Goal: Find contact information: Find contact information

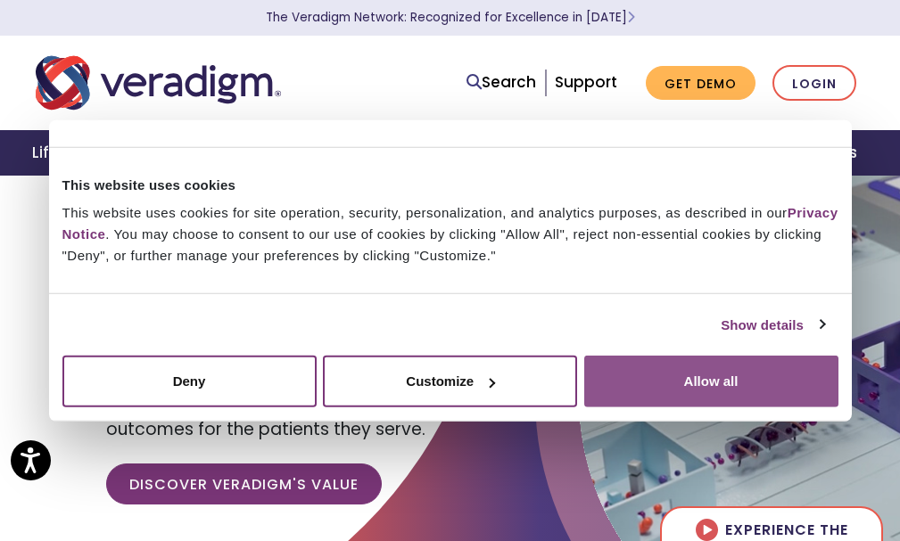
click at [693, 375] on button "Allow all" at bounding box center [711, 382] width 254 height 52
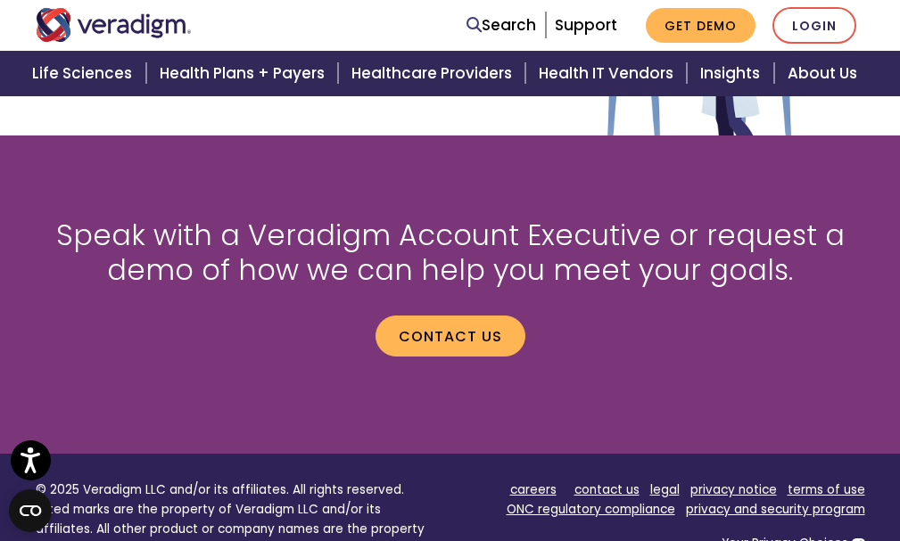
scroll to position [2507, 0]
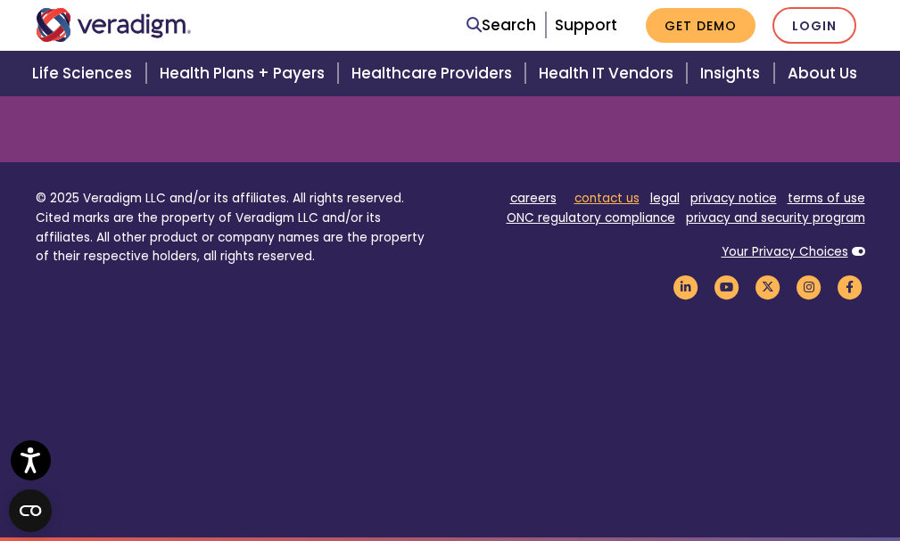
click at [608, 191] on link "contact us" at bounding box center [606, 198] width 65 height 17
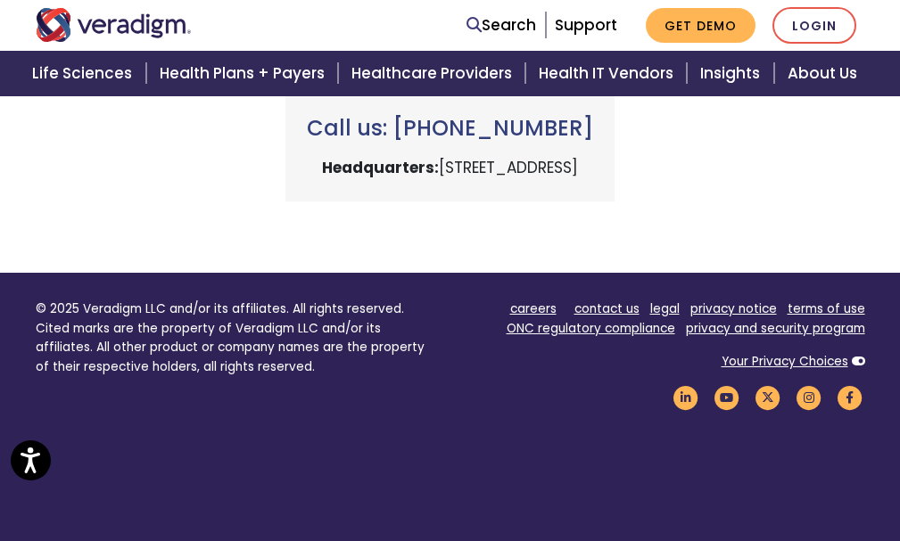
scroll to position [892, 0]
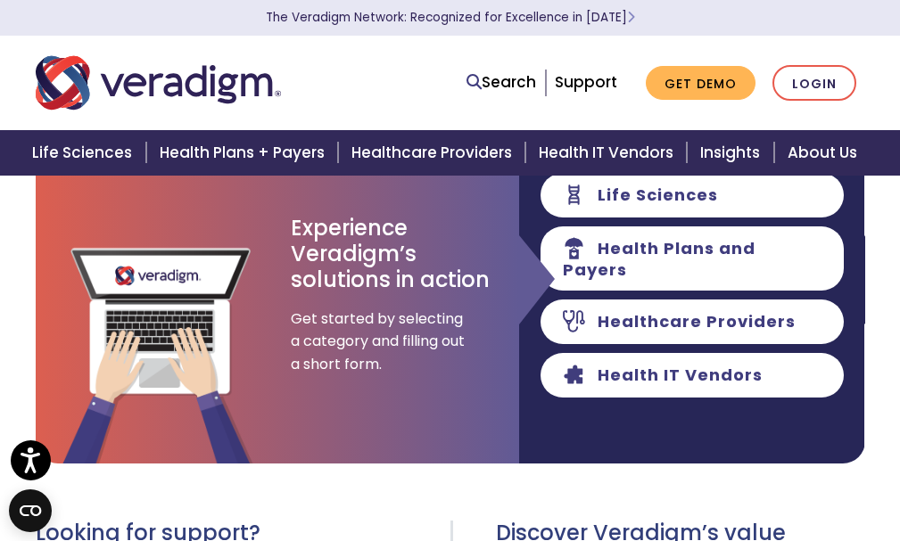
scroll to position [0, 0]
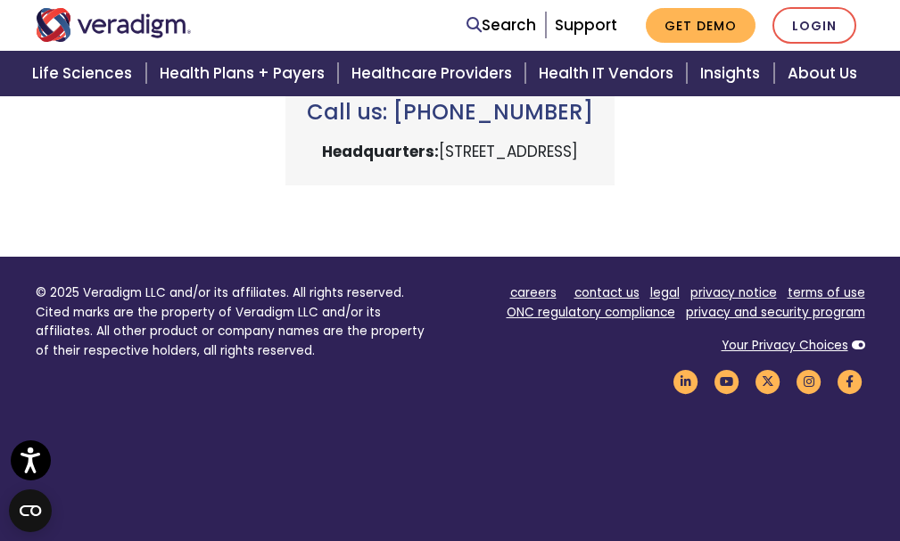
scroll to position [1001, 0]
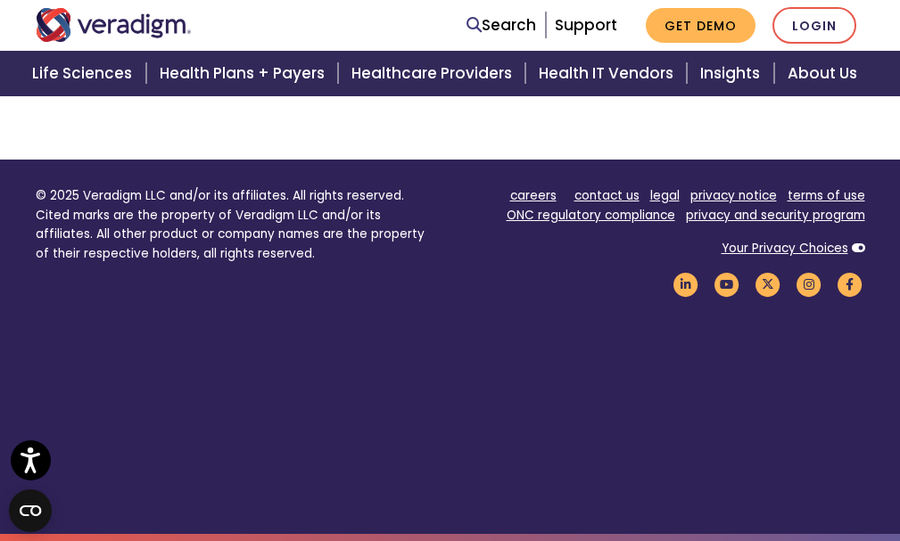
click at [117, 198] on p "© 2025 Veradigm LLC and/or its affiliates. All rights reserved. Cited marks are…" at bounding box center [236, 225] width 401 height 78
copy p "Veradigm LLC and"
copy p "Veradigm LLC"
